Goal: Task Accomplishment & Management: Complete application form

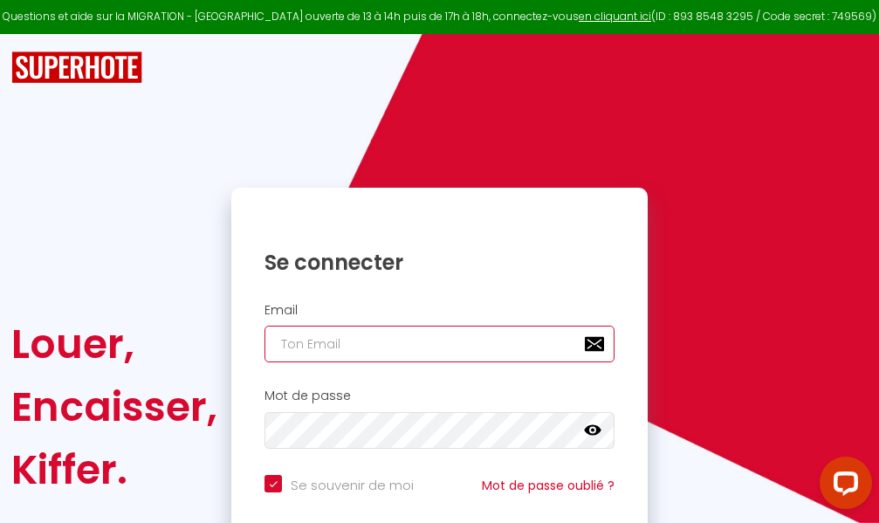
click at [466, 347] on input "email" at bounding box center [440, 344] width 350 height 37
type input "m"
checkbox input "true"
type input "ma"
checkbox input "true"
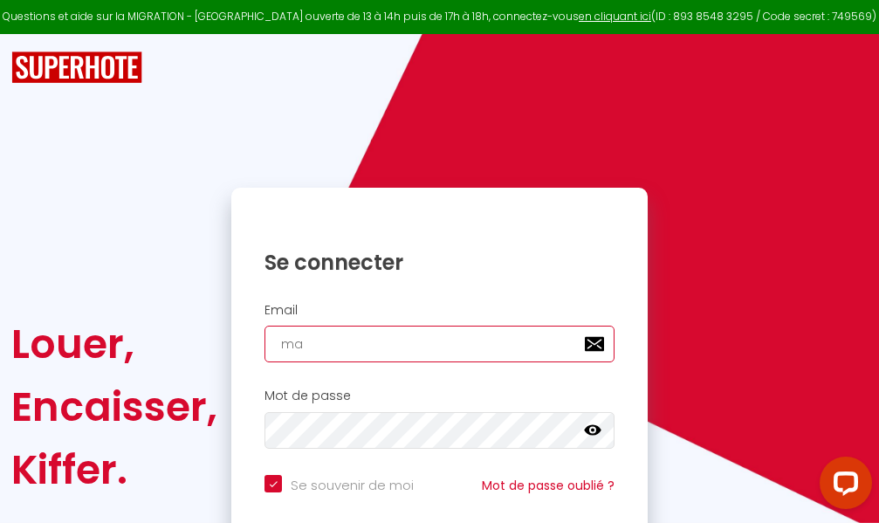
type input "mar"
checkbox input "true"
type input "marc"
checkbox input "true"
type input "marcd"
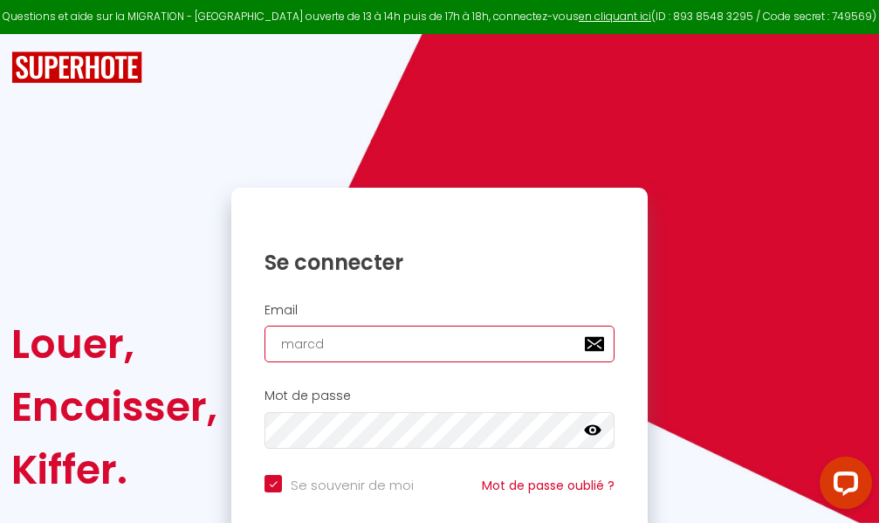
checkbox input "true"
type input "marcdp"
checkbox input "true"
type input "marcdpo"
checkbox input "true"
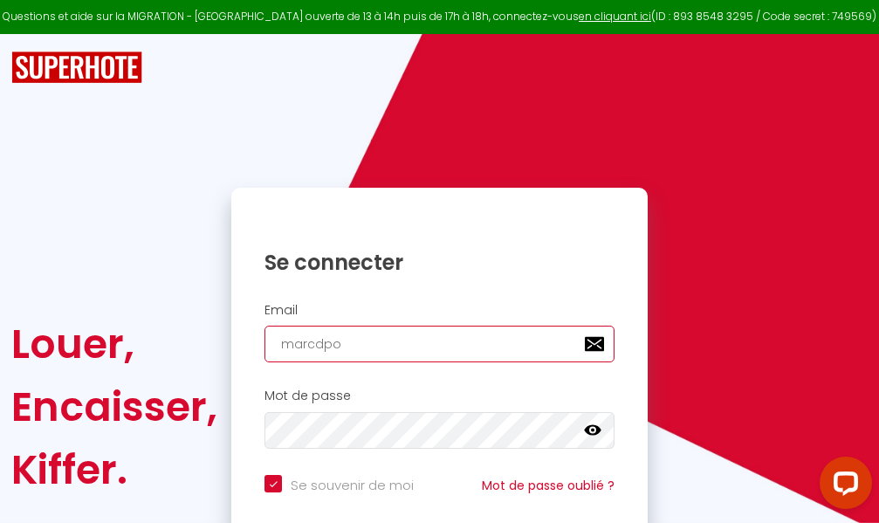
type input "marcdpoz"
checkbox input "true"
type input "marcdpoz."
checkbox input "true"
type input "marcdpoz.l"
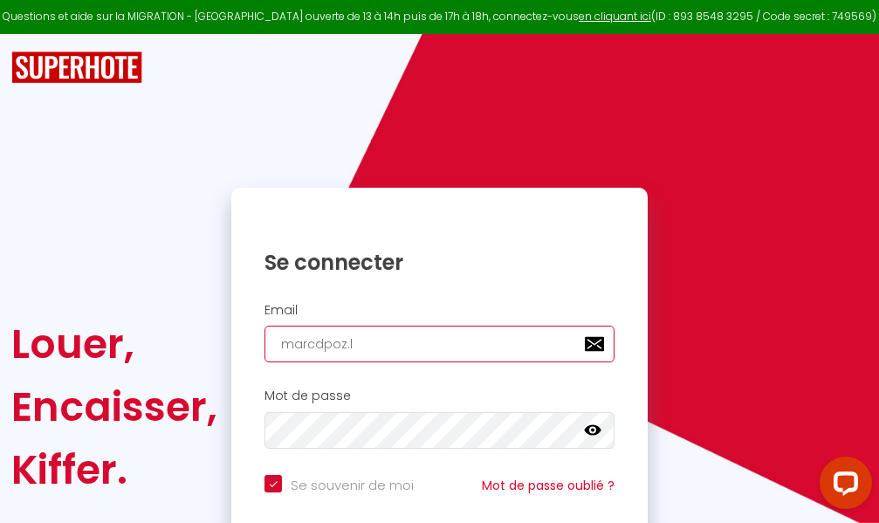
checkbox input "true"
type input "marcdpoz.lo"
checkbox input "true"
type input "marcdpoz.loc"
checkbox input "true"
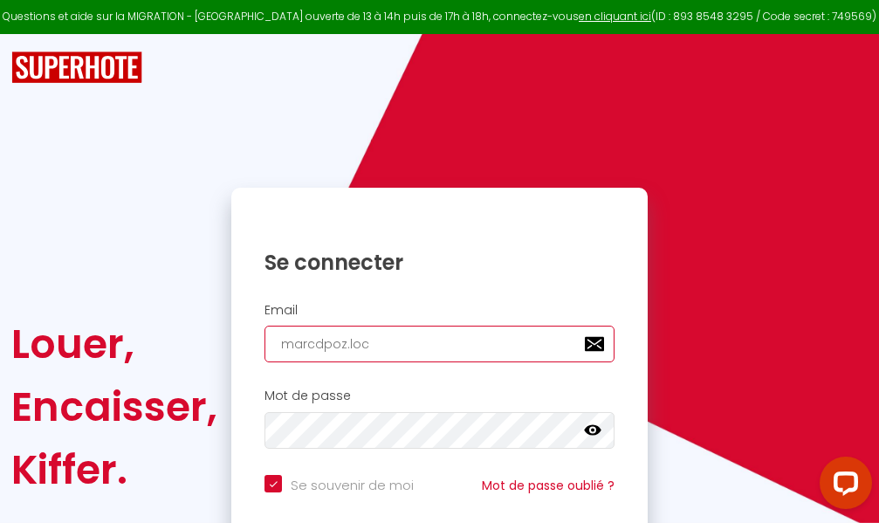
type input "marcdpoz.loca"
checkbox input "true"
type input "marcdpoz.locat"
checkbox input "true"
type input "marcdpoz.locati"
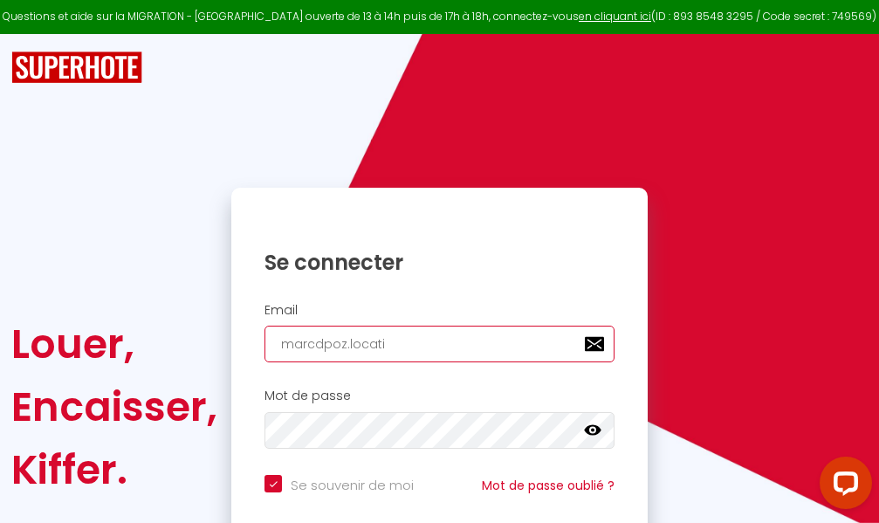
checkbox input "true"
type input "marcdpoz.locatio"
checkbox input "true"
type input "marcdpoz.location"
checkbox input "true"
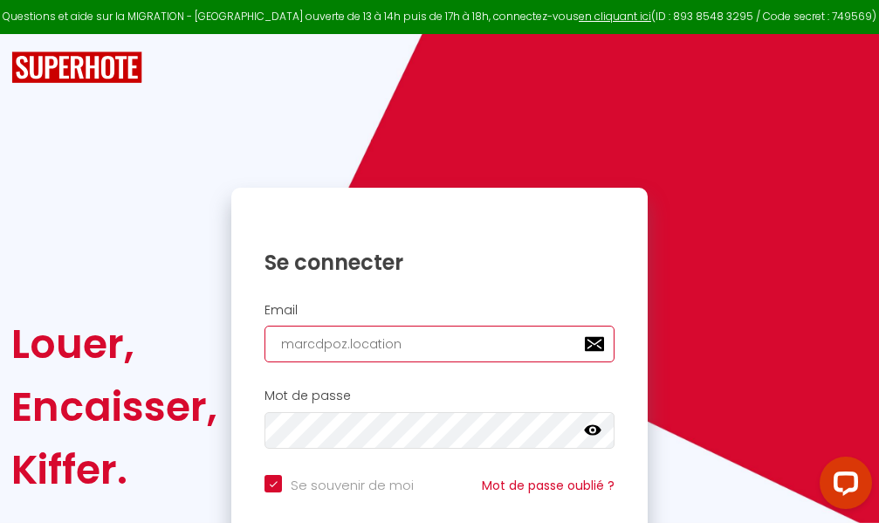
type input "marcdpoz.location@"
checkbox input "true"
type input "marcdpoz.location@g"
checkbox input "true"
type input "marcdpoz.location@gm"
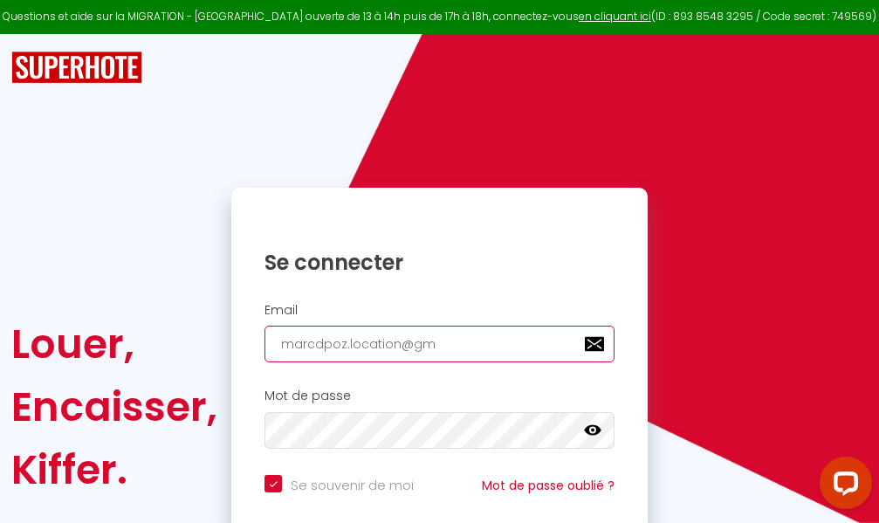
checkbox input "true"
type input "marcdpoz.location@gma"
checkbox input "true"
type input "marcdpoz.location@gmai"
checkbox input "true"
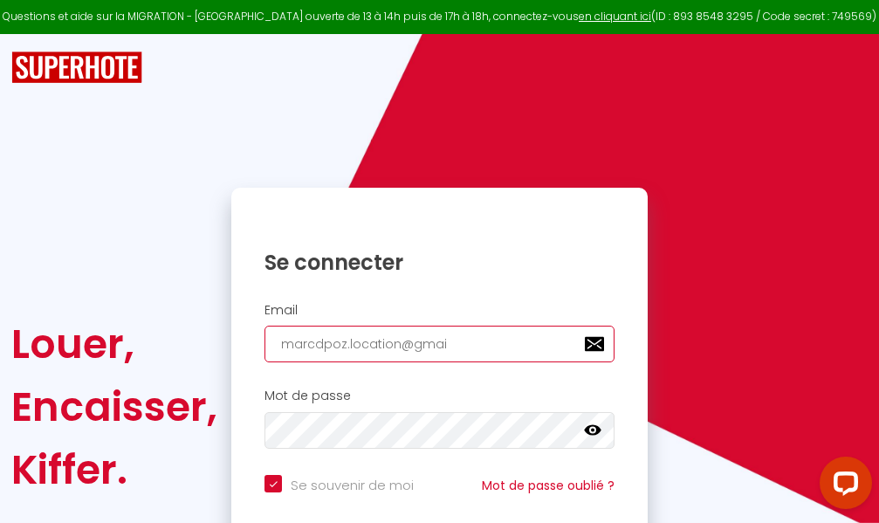
type input "[EMAIL_ADDRESS]"
checkbox input "true"
type input "[EMAIL_ADDRESS]."
checkbox input "true"
type input "marcdpoz.location@gmail.c"
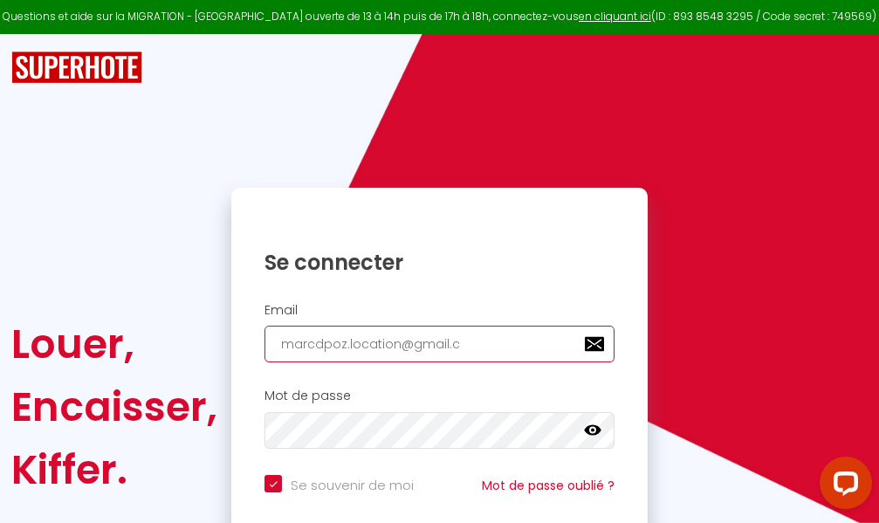
checkbox input "true"
type input "[EMAIL_ADDRESS][DOMAIN_NAME]"
checkbox input "true"
type input "[EMAIL_ADDRESS][DOMAIN_NAME]"
checkbox input "true"
